Goal: Check status

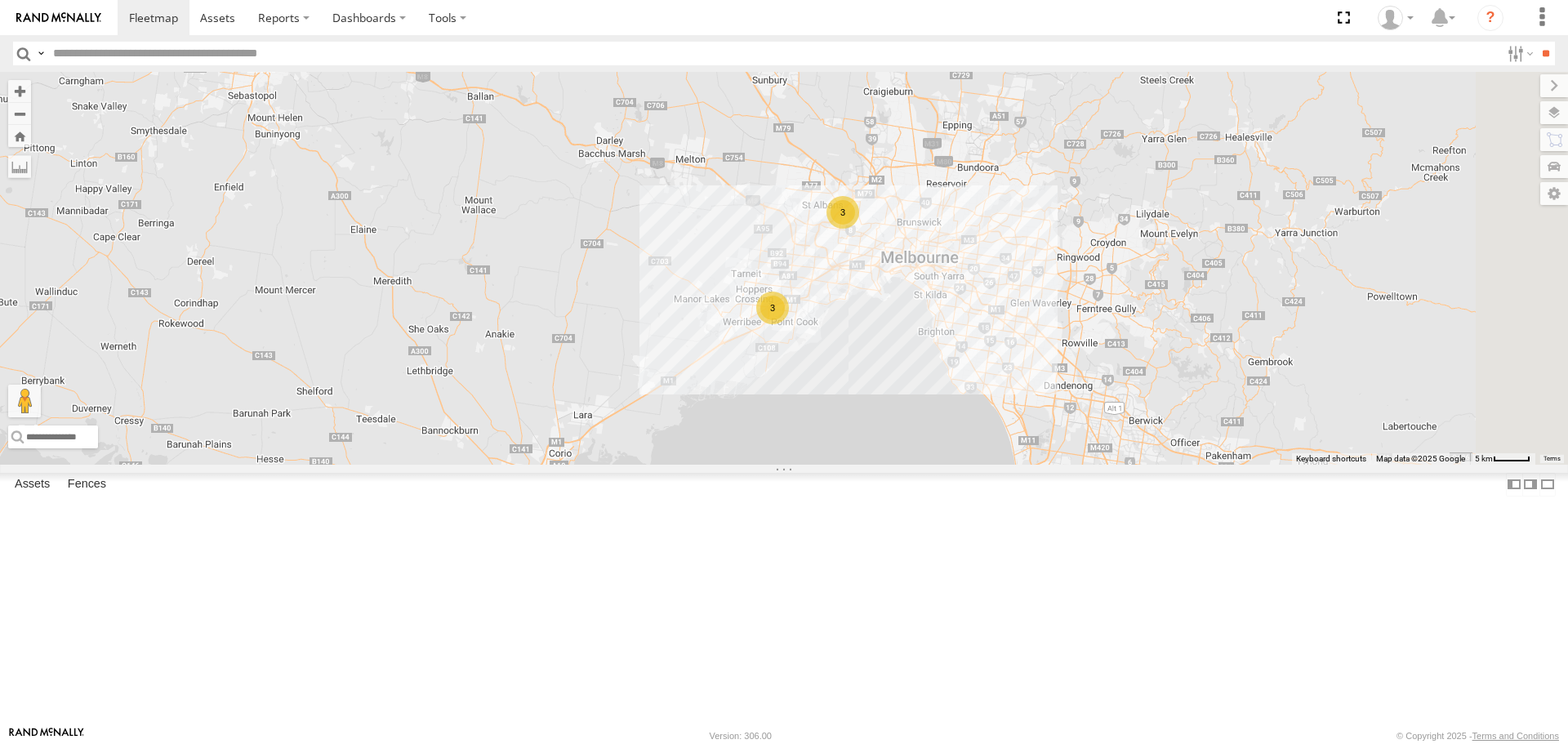
drag, startPoint x: 1219, startPoint y: 456, endPoint x: 947, endPoint y: 375, distance: 283.8
click at [941, 370] on div "Buggzys HiAce #1 3 3" at bounding box center [784, 268] width 1568 height 392
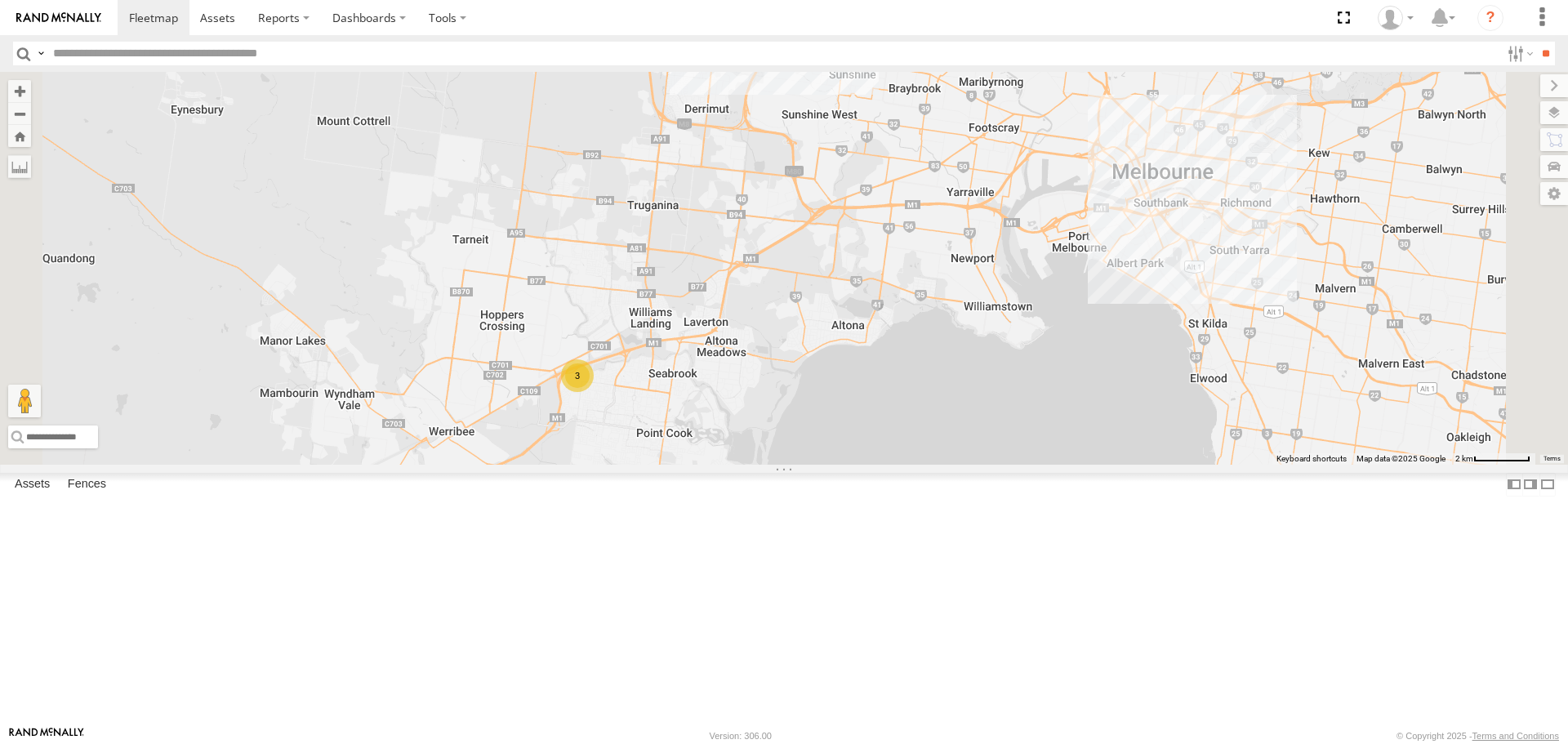
drag, startPoint x: 1125, startPoint y: 240, endPoint x: 1032, endPoint y: 469, distance: 247.2
click at [1032, 464] on div "Buggzys HiAce #1 3 3" at bounding box center [784, 268] width 1568 height 392
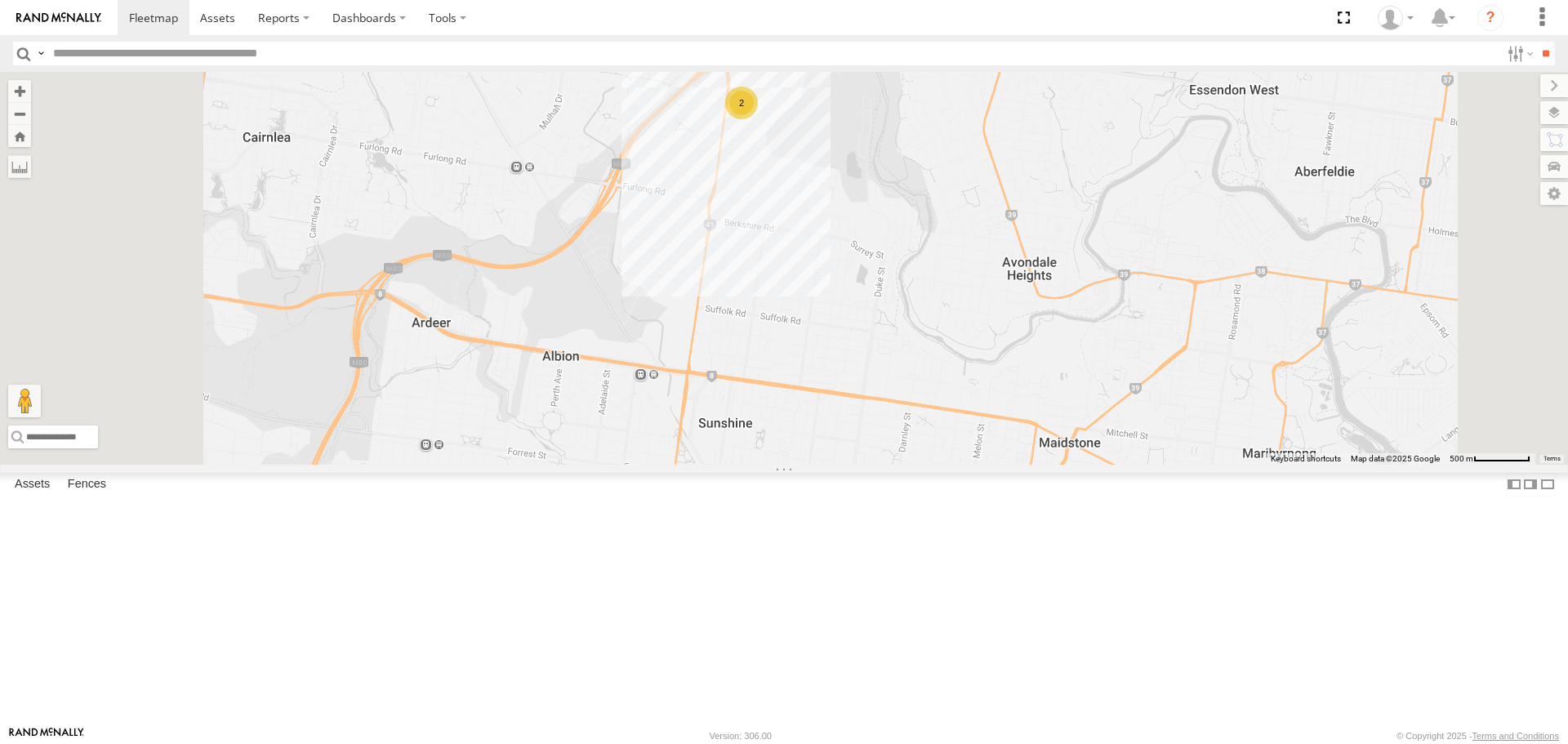
drag, startPoint x: 945, startPoint y: 177, endPoint x: 937, endPoint y: 299, distance: 122.3
click at [937, 299] on div "Buggzys HiAce #1 Cleaner Wagon #1 2" at bounding box center [784, 268] width 1568 height 392
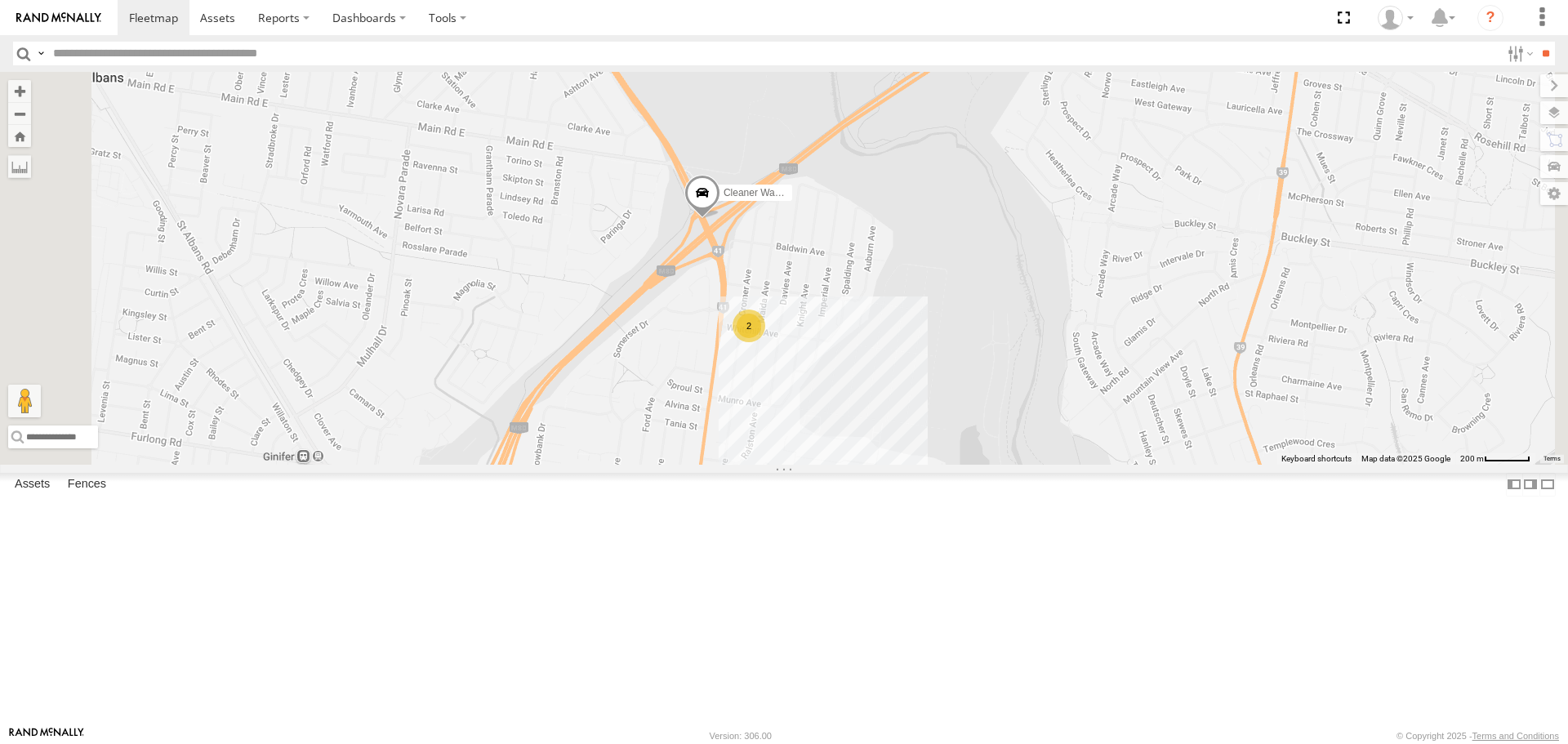
drag, startPoint x: 959, startPoint y: 574, endPoint x: 913, endPoint y: 491, distance: 94.9
click at [913, 464] on div "Buggzys HiAce #1 Cleaner Wagon #1 2" at bounding box center [784, 268] width 1568 height 392
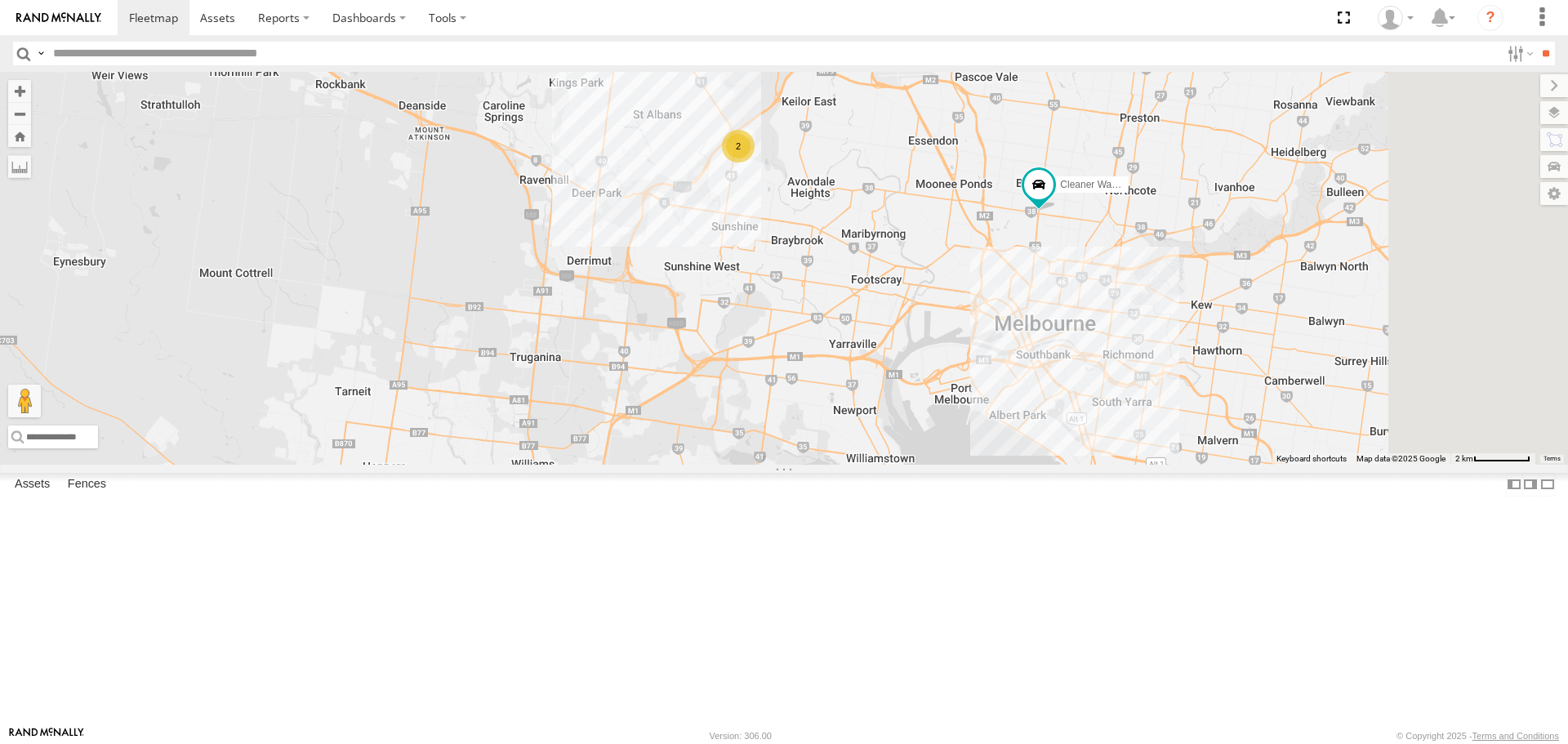
drag, startPoint x: 1374, startPoint y: 427, endPoint x: 1102, endPoint y: 424, distance: 272.0
click at [1124, 424] on div "Buggzys HiAce #1 Cleaner Wagon #1 3 2" at bounding box center [784, 268] width 1568 height 392
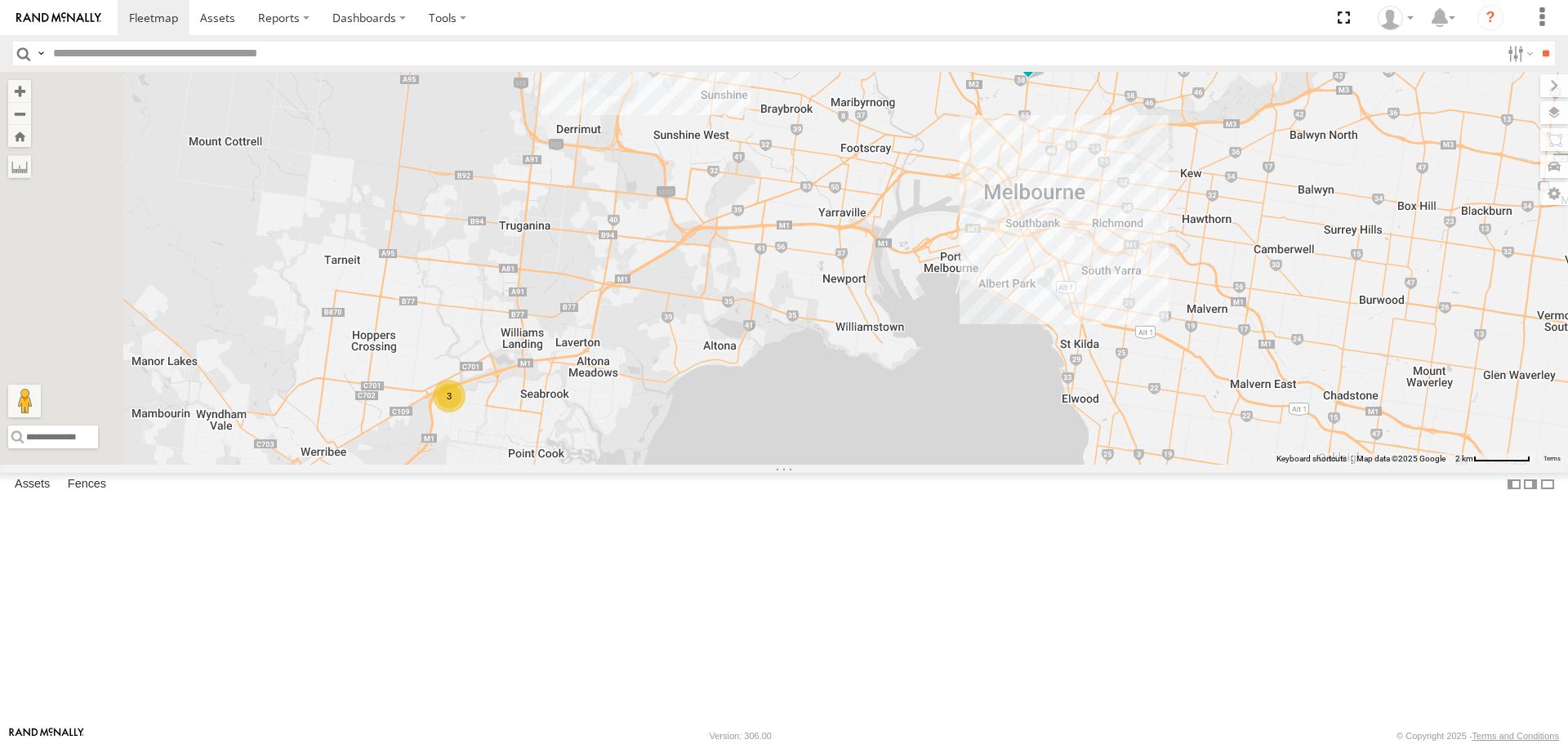
drag, startPoint x: 558, startPoint y: 480, endPoint x: 720, endPoint y: 338, distance: 215.4
click at [720, 338] on div "Buggzys HiAce #1 Cleaner Wagon #1 3 2" at bounding box center [784, 268] width 1568 height 392
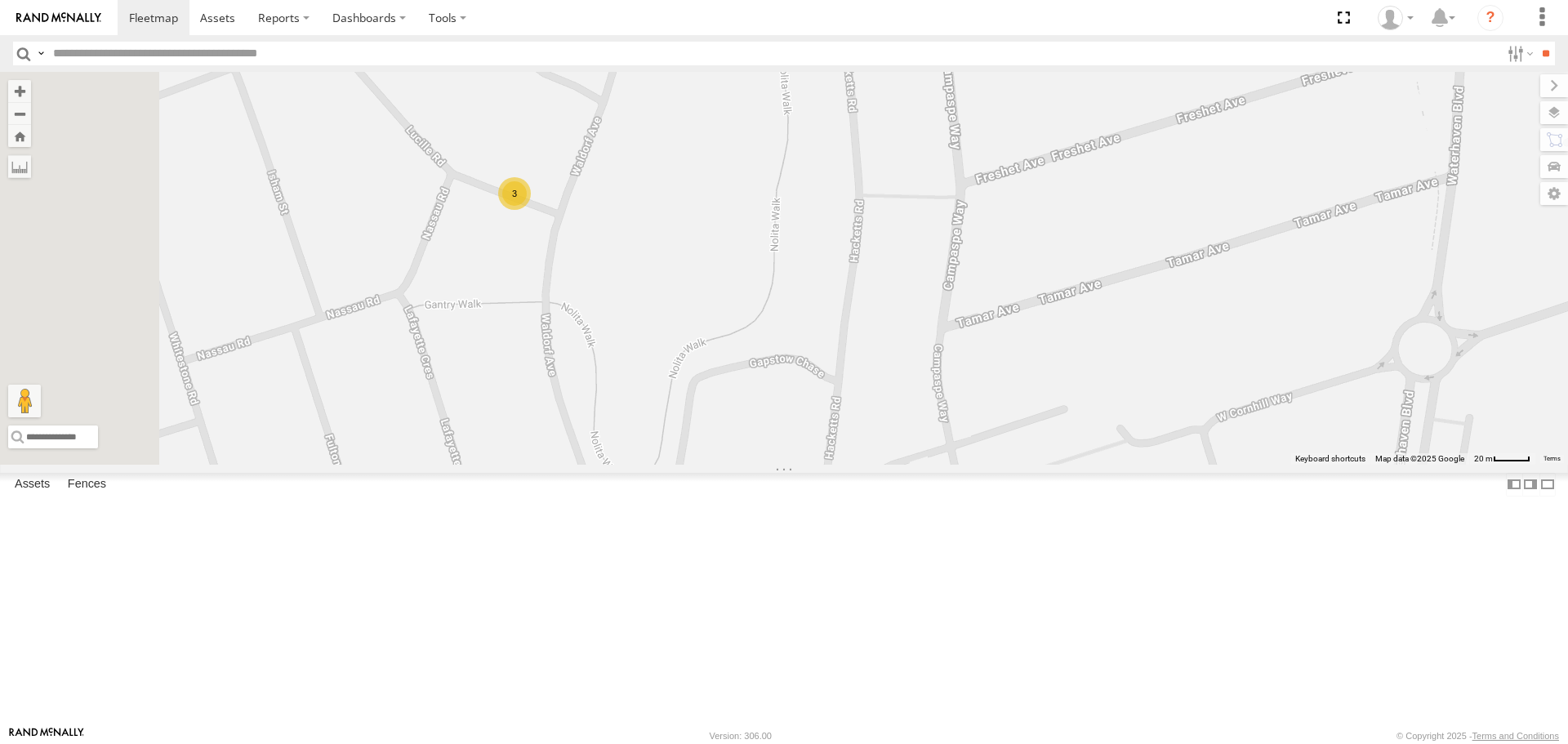
drag, startPoint x: 637, startPoint y: 416, endPoint x: 801, endPoint y: 421, distance: 164.1
click at [809, 434] on div "Buggzys HiAce #1 Cleaner Wagon #1 3" at bounding box center [784, 268] width 1568 height 392
